Goal: Book appointment/travel/reservation

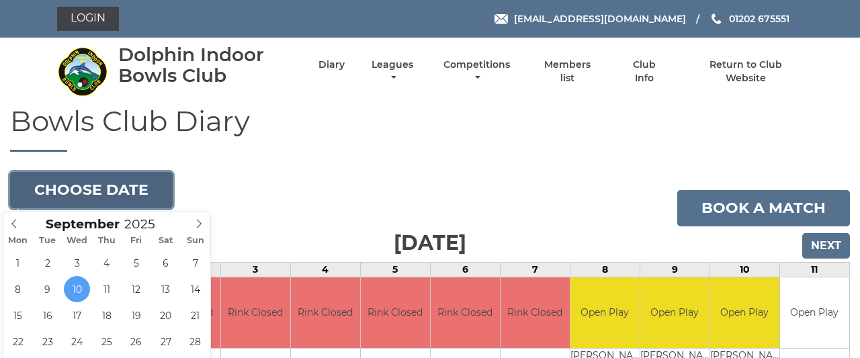
click at [85, 187] on button "Choose date" at bounding box center [91, 190] width 163 height 36
type input "[DATE]"
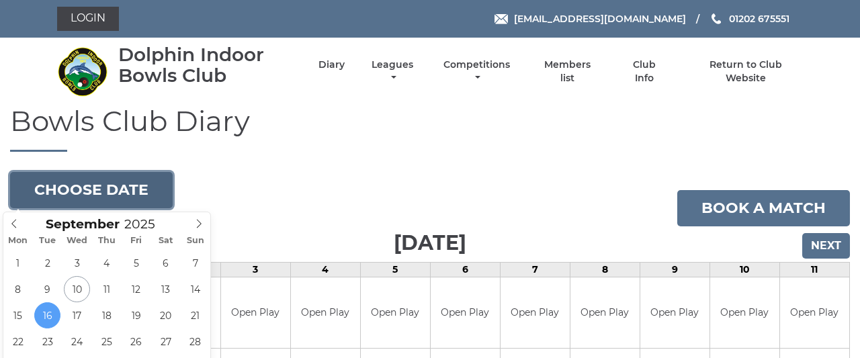
click at [146, 181] on button "Choose date" at bounding box center [91, 190] width 163 height 36
type input "2025-09-23"
